Goal: Information Seeking & Learning: Learn about a topic

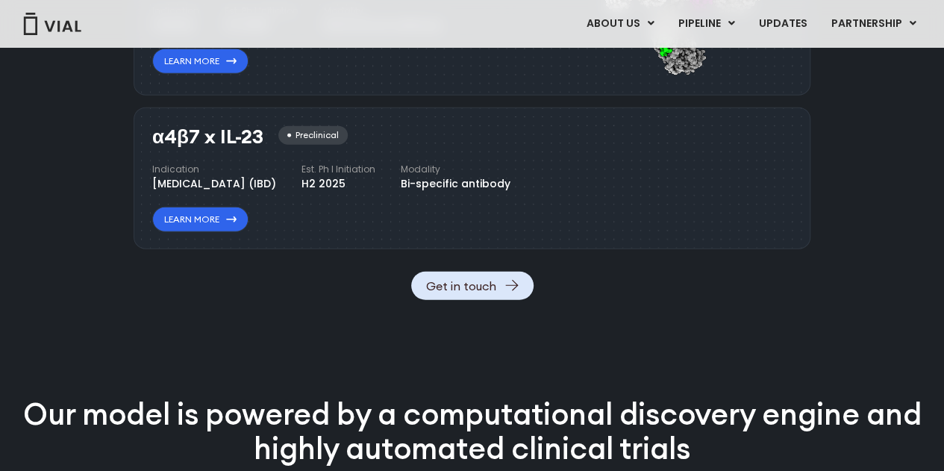
scroll to position [1781, 0]
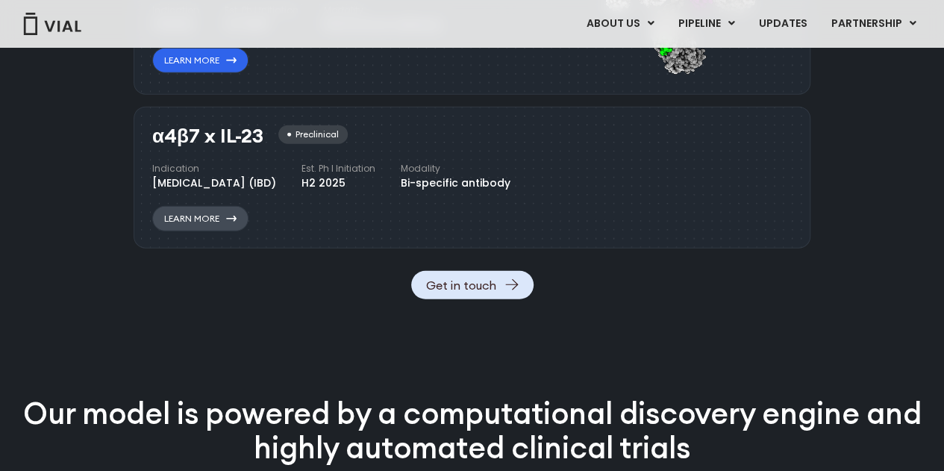
click at [194, 231] on link "Learn More" at bounding box center [200, 218] width 96 height 25
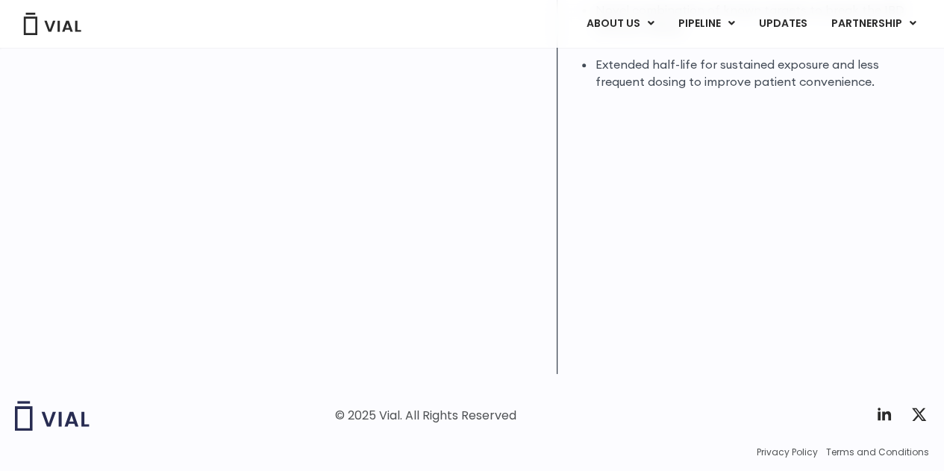
scroll to position [500, 0]
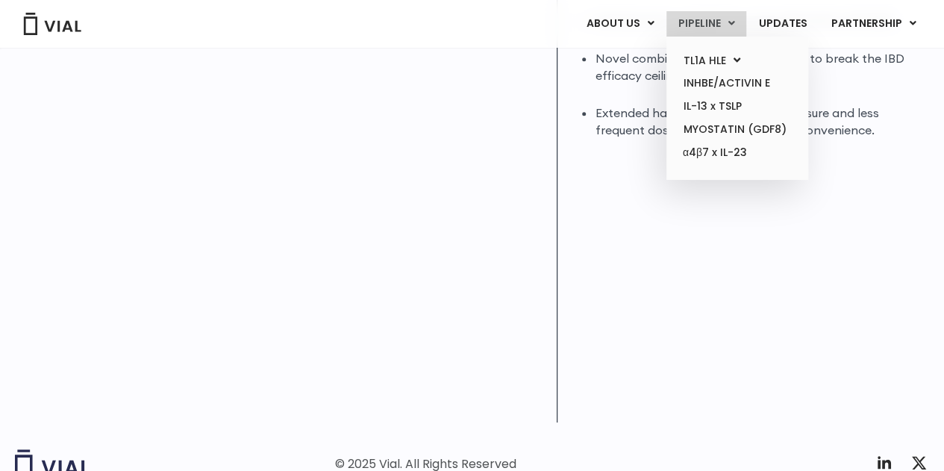
scroll to position [405, 0]
